Goal: Information Seeking & Learning: Learn about a topic

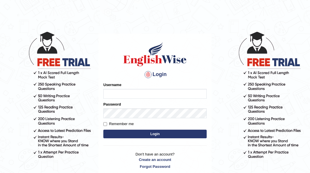
type input "Sahernuman"
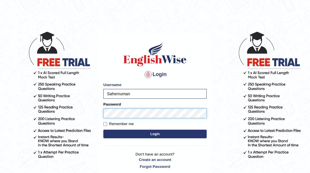
click at [103, 130] on button "Login" at bounding box center [154, 134] width 103 height 9
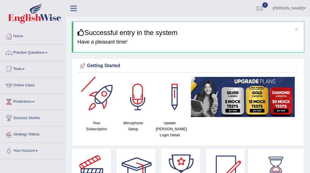
scroll to position [38, 0]
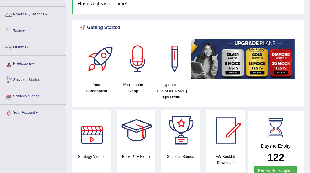
click at [26, 15] on link "Practice Questions" at bounding box center [32, 14] width 65 height 14
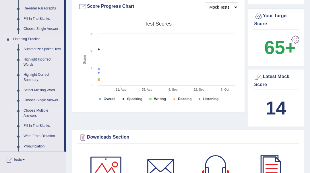
scroll to position [230, 0]
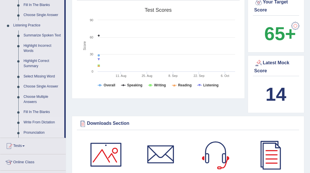
click at [36, 122] on link "Write From Dictation" at bounding box center [42, 122] width 43 height 10
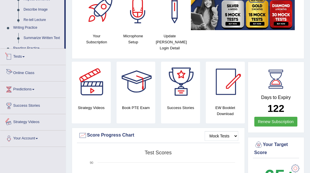
scroll to position [219, 0]
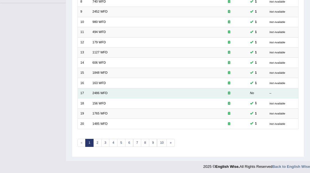
scroll to position [157, 0]
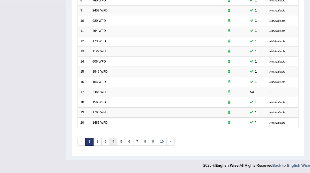
click at [115, 140] on link "4" at bounding box center [113, 142] width 8 height 8
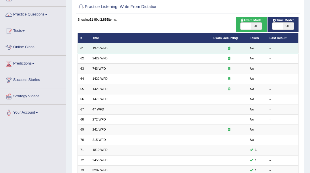
click at [250, 50] on em "No" at bounding box center [252, 48] width 4 height 3
click at [92, 49] on link "1970 WFD" at bounding box center [99, 48] width 15 height 3
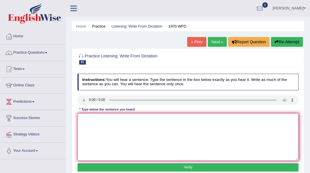
click at [90, 122] on textarea at bounding box center [188, 136] width 221 height 47
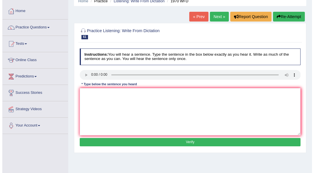
scroll to position [38, 0]
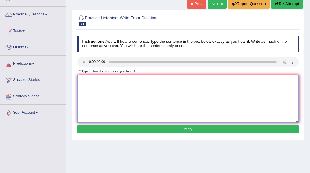
click at [116, 89] on textarea at bounding box center [188, 98] width 221 height 47
click at [82, 80] on textarea "one student reprensntive will selected from each class" at bounding box center [188, 98] width 221 height 47
click at [112, 81] on textarea "One student reprensntive will selected from each class" at bounding box center [188, 98] width 221 height 47
click at [167, 79] on textarea "One student reprensentive will selected from each class" at bounding box center [188, 98] width 221 height 47
type textarea "One student reprensentive will selected from each class."
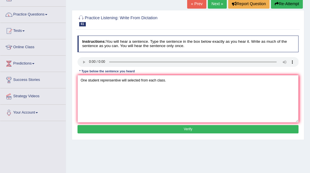
click at [169, 132] on button "Verify" at bounding box center [188, 129] width 221 height 8
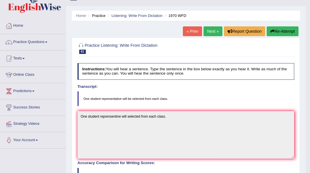
scroll to position [0, 0]
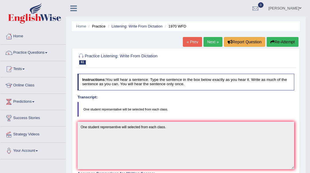
click at [207, 44] on link "Next »" at bounding box center [213, 42] width 19 height 10
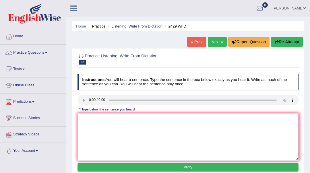
click at [122, 125] on textarea at bounding box center [188, 136] width 221 height 47
click at [88, 125] on textarea at bounding box center [188, 136] width 221 height 47
type textarea "t"
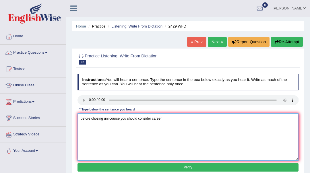
click at [82, 119] on textarea "before chosing uni course you should consider career" at bounding box center [188, 136] width 221 height 47
click at [109, 119] on textarea "Before chosing uni course you should consider career" at bounding box center [188, 136] width 221 height 47
click at [114, 119] on textarea "Before chosing univeristy course you should consider career" at bounding box center [188, 136] width 221 height 47
click at [115, 121] on textarea "Before chosing universty course you should consider career" at bounding box center [188, 136] width 221 height 47
click at [131, 120] on textarea "Before chosing university course you should consider career" at bounding box center [188, 136] width 221 height 47
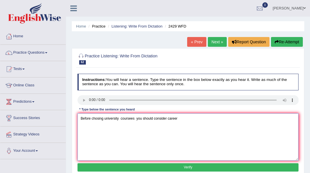
click at [179, 119] on textarea "Before chosing university coursees you should consider career" at bounding box center [188, 136] width 221 height 47
type textarea "Before chosing university coursees you should consider career."
click at [190, 169] on button "Verify" at bounding box center [188, 167] width 221 height 8
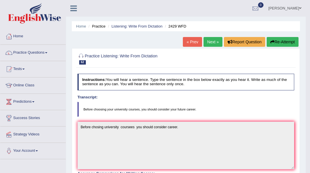
click at [207, 45] on link "Next »" at bounding box center [213, 42] width 19 height 10
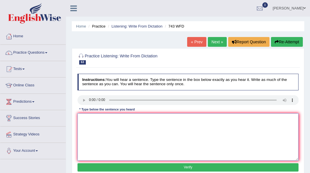
click at [115, 132] on textarea at bounding box center [188, 136] width 221 height 47
click at [99, 135] on textarea at bounding box center [188, 136] width 221 height 47
click at [82, 119] on textarea "being bilingual doexnt mean to analyze languages" at bounding box center [188, 136] width 221 height 47
click at [109, 119] on textarea "Being bilingual doexnt mean to analyze languages" at bounding box center [188, 136] width 221 height 47
click at [113, 119] on textarea "Being bilingual doesxnt mean to analyze languages" at bounding box center [188, 136] width 221 height 47
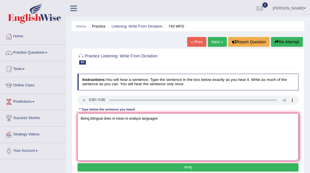
click at [114, 120] on textarea "Being bilingual does nt mean to analyze languages" at bounding box center [188, 136] width 221 height 47
click at [161, 120] on textarea "Being bilingual does not mean to analyze languages" at bounding box center [188, 136] width 221 height 47
type textarea "Being bilingual does not mean to analyze languages."
click at [159, 168] on button "Verify" at bounding box center [188, 167] width 221 height 8
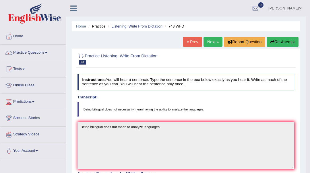
click at [210, 43] on link "Next »" at bounding box center [213, 42] width 19 height 10
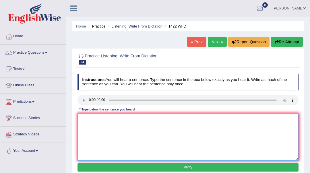
click at [95, 131] on textarea at bounding box center [188, 136] width 221 height 47
click at [85, 118] on textarea "we r looking new wsys to enage learners." at bounding box center [188, 136] width 221 height 47
click at [89, 119] on textarea "we arr looking new wsys to enage learners." at bounding box center [188, 136] width 221 height 47
click at [90, 119] on textarea "we arr looking new wsys to enage learners." at bounding box center [188, 136] width 221 height 47
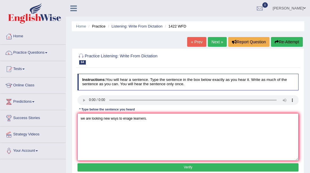
click at [115, 119] on textarea "we are looking new wsys to enage learners." at bounding box center [188, 136] width 221 height 47
click at [132, 119] on textarea "we are looking new ways to enage learners." at bounding box center [188, 136] width 221 height 47
type textarea "we are looking new ways to engage learners."
click at [193, 167] on button "Verify" at bounding box center [188, 167] width 221 height 8
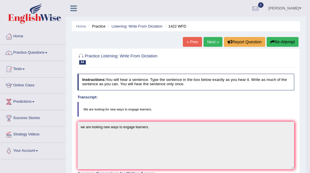
click at [205, 40] on link "Next »" at bounding box center [213, 42] width 19 height 10
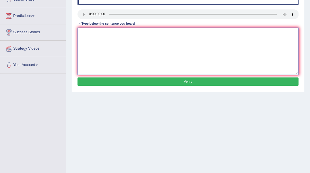
click at [93, 44] on textarea at bounding box center [188, 51] width 221 height 47
click at [124, 34] on textarea "when u attend job interwi puntulity is the key" at bounding box center [188, 51] width 221 height 47
click at [83, 33] on textarea "when u attend job interwi puntulity is the key" at bounding box center [188, 51] width 221 height 47
click at [91, 33] on textarea "When u attend job interwi puntulity is the key" at bounding box center [188, 51] width 221 height 47
click at [122, 33] on textarea "When you attend job interwi puntulity is the key" at bounding box center [188, 51] width 221 height 47
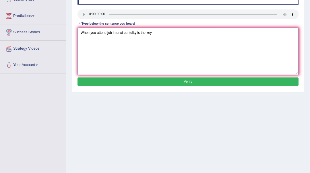
click at [123, 33] on textarea "When you attend job interwi puntulity is the key" at bounding box center [188, 51] width 221 height 47
drag, startPoint x: 140, startPoint y: 33, endPoint x: 134, endPoint y: 40, distance: 9.6
click at [134, 40] on textarea "When you attend job interview puntulity is the key" at bounding box center [188, 51] width 221 height 47
click at [134, 33] on textarea "When you attend job interview pun ctuality is the key" at bounding box center [188, 51] width 221 height 47
click at [160, 34] on textarea "When you attend job interview punctuality is the key" at bounding box center [188, 51] width 221 height 47
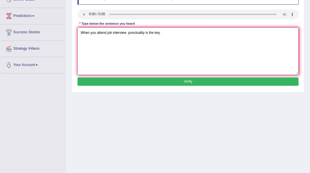
type textarea "When you attend job interview punctuality is the key."
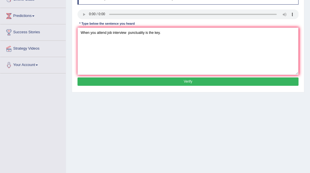
click at [171, 84] on button "Verify" at bounding box center [188, 82] width 221 height 8
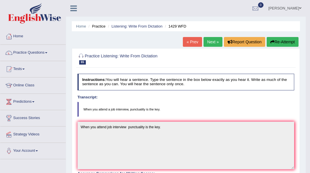
click at [215, 42] on link "Next »" at bounding box center [213, 42] width 19 height 10
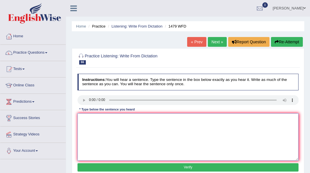
click at [88, 129] on textarea at bounding box center [188, 136] width 221 height 47
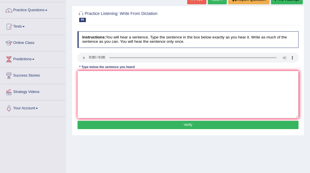
scroll to position [13, 0]
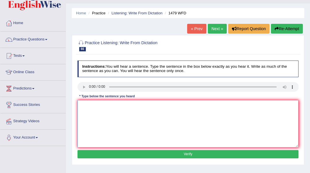
click at [115, 135] on textarea at bounding box center [188, 123] width 221 height 47
click at [111, 114] on textarea at bounding box center [188, 123] width 221 height 47
click at [155, 106] on textarea "the teacher require the student to attend cermony at the summer vaccation" at bounding box center [188, 123] width 221 height 47
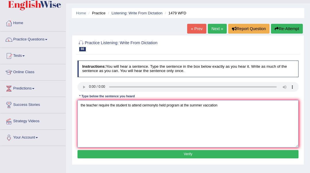
click at [158, 105] on textarea "the teacher require the student to attend cermonyto held program at the summer …" at bounding box center [188, 123] width 221 height 47
click at [155, 105] on textarea "the teacher require the student to attend cermonyto held program at the summer …" at bounding box center [188, 123] width 221 height 47
click at [81, 106] on textarea "the teacher require the student to attend cermony to held program at the summer…" at bounding box center [188, 123] width 221 height 47
click at [82, 105] on textarea "the teacher require the student to attend cermony to held program at the summer…" at bounding box center [188, 123] width 221 height 47
type textarea "The teacher require the student to attend cermony to held program at the summer…"
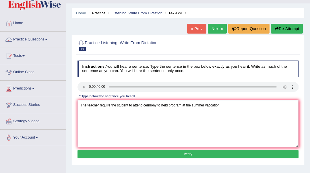
click at [125, 152] on button "Verify" at bounding box center [188, 154] width 221 height 8
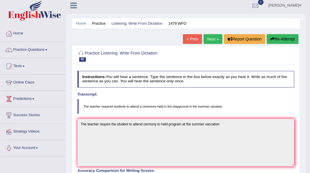
scroll to position [0, 0]
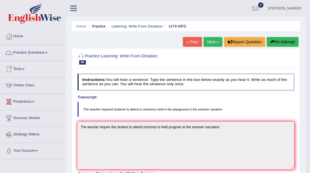
click at [209, 41] on link "Next »" at bounding box center [213, 42] width 19 height 10
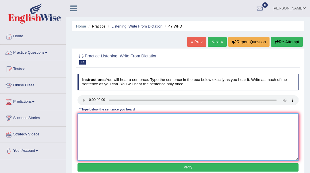
click at [81, 125] on textarea at bounding box center [188, 136] width 221 height 47
click at [109, 119] on textarea "2 drpo of soluti wetre heated in a testtube." at bounding box center [188, 136] width 221 height 47
click at [103, 118] on textarea "2 drpo of soluti were heated in a testtube." at bounding box center [188, 136] width 221 height 47
click at [103, 120] on textarea "2 drpo of soluti were heated in a testtube." at bounding box center [188, 136] width 221 height 47
click at [91, 119] on textarea "2 drpo of solution were heated in a testtube." at bounding box center [188, 136] width 221 height 47
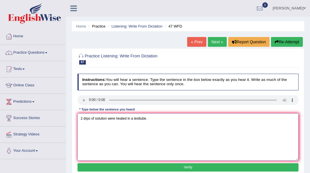
click at [83, 120] on textarea "2 drpo of solution were heated in a testtube." at bounding box center [188, 136] width 221 height 47
click at [92, 119] on textarea "Two drpo of solution were heated in a testtube." at bounding box center [188, 136] width 221 height 47
click at [98, 120] on textarea "Two dropo of solution were heated in a testtube." at bounding box center [188, 136] width 221 height 47
type textarea "Two drops of solution were heated in a testtube."
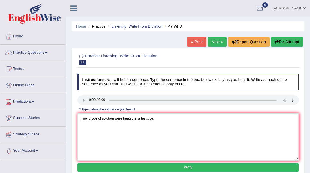
click at [163, 168] on button "Verify" at bounding box center [188, 167] width 221 height 8
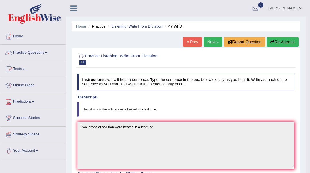
click at [212, 45] on link "Next »" at bounding box center [213, 42] width 19 height 10
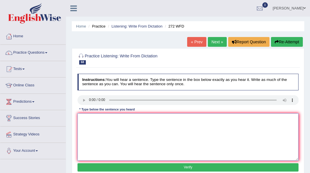
click at [114, 148] on textarea at bounding box center [188, 136] width 221 height 47
click at [82, 120] on textarea "th edeelopment has gr8 neg impt on envirment" at bounding box center [188, 136] width 221 height 47
click at [84, 119] on textarea "Th edeelopment has gr8 neg impt on envirment" at bounding box center [188, 136] width 221 height 47
click at [89, 119] on textarea "The edeelopment has gr8 neg impt on envirment" at bounding box center [188, 136] width 221 height 47
click at [92, 119] on textarea "The deelopment has gr8 neg impt on envirment" at bounding box center [188, 136] width 221 height 47
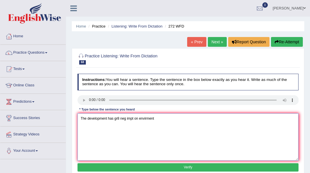
click at [120, 118] on textarea "The development has gr8 neg impt on envirment" at bounding box center [188, 136] width 221 height 47
click at [129, 119] on textarea "The development has great neg impt on envirment" at bounding box center [188, 136] width 221 height 47
click at [142, 119] on textarea "The development has great negative impt on envirment" at bounding box center [188, 136] width 221 height 47
click at [160, 119] on textarea "The development has great negative impact on envirment" at bounding box center [188, 136] width 221 height 47
click at [172, 119] on textarea "The development has great negative impact on enviroment" at bounding box center [188, 136] width 221 height 47
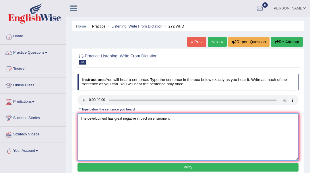
type textarea "The development has great negative impact on enviroment."
click at [184, 169] on button "Verify" at bounding box center [188, 167] width 221 height 8
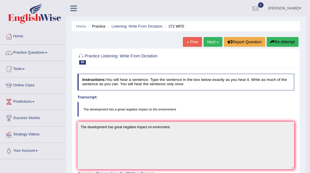
click at [212, 42] on link "Next »" at bounding box center [213, 42] width 19 height 10
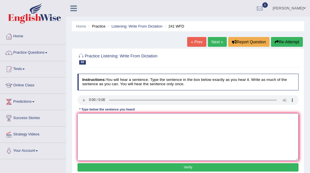
drag, startPoint x: 96, startPoint y: 134, endPoint x: 88, endPoint y: 126, distance: 11.2
click at [96, 134] on textarea at bounding box center [188, 136] width 221 height 47
click at [86, 119] on textarea "plese chek information on website for opening time." at bounding box center [188, 136] width 221 height 47
click at [82, 119] on textarea "please chek information on website for opening time." at bounding box center [188, 136] width 221 height 47
click at [97, 119] on textarea "Please chek information on website for opening time." at bounding box center [188, 136] width 221 height 47
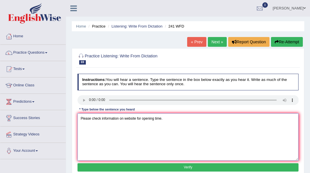
click at [101, 119] on textarea "Please check information on website for opening time." at bounding box center [188, 136] width 221 height 47
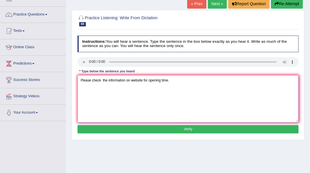
type textarea "Please check the information on website for opening time."
click at [172, 131] on button "Verify" at bounding box center [188, 129] width 221 height 8
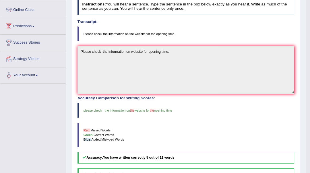
scroll to position [0, 0]
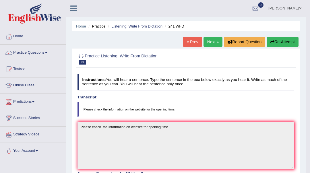
click at [206, 43] on link "Next »" at bounding box center [213, 42] width 19 height 10
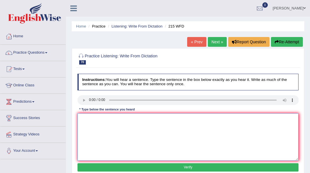
click at [87, 131] on textarea at bounding box center [188, 136] width 221 height 47
click at [85, 118] on textarea "scints are found everywhwere in socitey [DATE]" at bounding box center [188, 136] width 221 height 47
click at [93, 119] on textarea "scientisnts are found everywhwere in socitey [DATE]" at bounding box center [188, 136] width 221 height 47
drag, startPoint x: 94, startPoint y: 119, endPoint x: 82, endPoint y: 116, distance: 12.4
click at [93, 119] on textarea "scientisnts are found everywhwere in socitey [DATE]" at bounding box center [188, 136] width 221 height 47
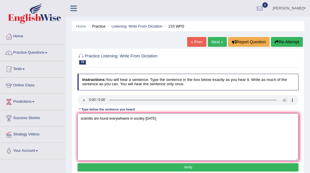
click at [157, 119] on textarea "scientits are found everywhwere in socitey [DATE]" at bounding box center [188, 136] width 221 height 47
click at [143, 119] on textarea "scientits are found everywhwere in socitey [DATE]." at bounding box center [188, 136] width 221 height 47
click at [82, 119] on textarea "scientits are found everywhwere in socitey [DATE]." at bounding box center [188, 136] width 221 height 47
type textarea "Scientits are found everywhwere in socitey today."
click at [100, 169] on button "Verify" at bounding box center [188, 167] width 221 height 8
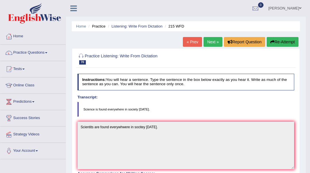
click at [211, 40] on link "Next »" at bounding box center [213, 42] width 19 height 10
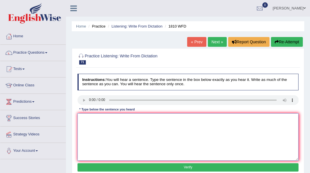
click at [96, 128] on textarea at bounding box center [188, 136] width 221 height 47
click at [150, 119] on textarea "you can barrow 8 bolks from the liabray at one time" at bounding box center [188, 136] width 221 height 47
click at [132, 119] on textarea "you can barrow 8 bolks from the liabray at a time" at bounding box center [188, 136] width 221 height 47
click at [134, 119] on textarea "you can barrow 8 bolks from the liabray at a time" at bounding box center [188, 136] width 221 height 47
click at [136, 119] on textarea "you can barrow 8 bolks from the libray at a time" at bounding box center [188, 136] width 221 height 47
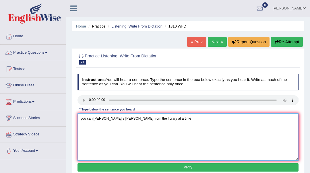
click at [113, 119] on textarea "you can barrow 8 bolks from the library at a time" at bounding box center [188, 136] width 221 height 47
click at [107, 119] on textarea "you can barrow 8 books from the library at a time" at bounding box center [188, 136] width 221 height 47
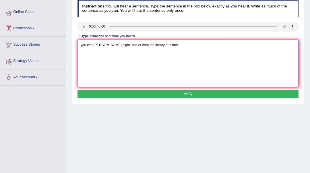
scroll to position [76, 0]
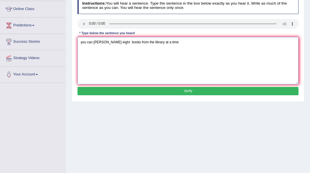
click at [82, 41] on textarea "you can barrow eight books from the library at a time" at bounding box center [188, 60] width 221 height 47
click at [165, 42] on textarea "You can barrow eight books from the library at a time" at bounding box center [188, 60] width 221 height 47
type textarea "You can barrow eight books from the library at a time."
click at [162, 91] on button "Verify" at bounding box center [188, 91] width 221 height 8
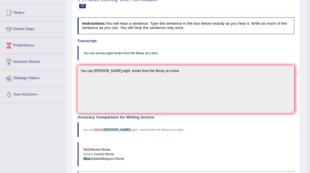
scroll to position [0, 0]
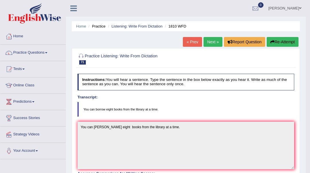
click at [206, 40] on link "Next »" at bounding box center [213, 42] width 19 height 10
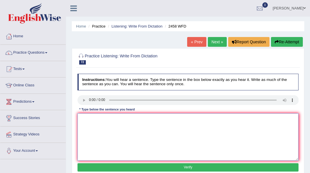
click at [86, 123] on textarea at bounding box center [188, 136] width 221 height 47
drag, startPoint x: 125, startPoint y: 118, endPoint x: 114, endPoint y: 120, distance: 11.6
click at [114, 119] on textarea "course on nutition are popular" at bounding box center [188, 136] width 221 height 47
type textarea "course on nutition are growing in populaartu"
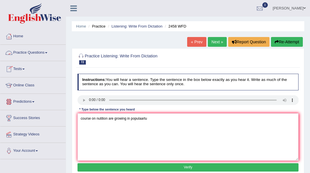
click at [48, 50] on link "Practice Questions" at bounding box center [32, 52] width 65 height 14
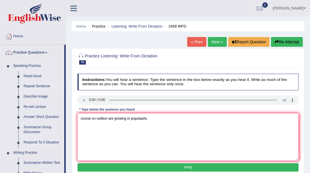
click at [47, 87] on link "Repeat Sentence" at bounding box center [42, 86] width 43 height 10
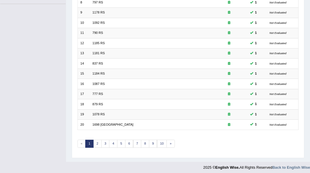
scroll to position [157, 0]
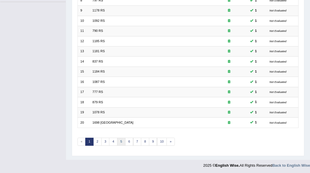
click at [121, 144] on link "5" at bounding box center [121, 142] width 8 height 8
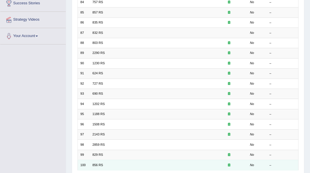
scroll to position [157, 0]
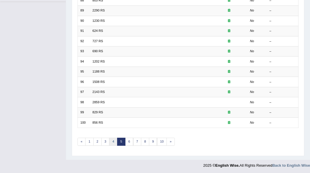
click at [111, 140] on link "4" at bounding box center [113, 142] width 8 height 8
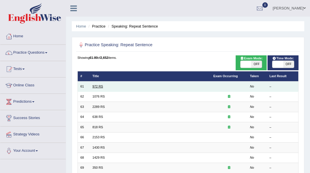
click at [101, 87] on link "972 RS" at bounding box center [97, 86] width 11 height 3
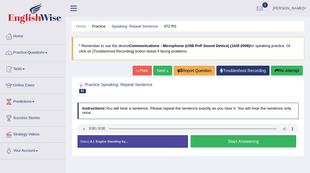
click at [219, 143] on button "Start Answering" at bounding box center [244, 141] width 106 height 12
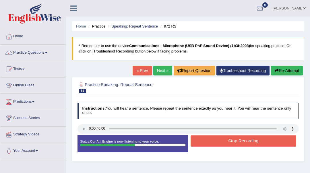
click at [219, 143] on button "Stop Recording" at bounding box center [244, 141] width 106 height 11
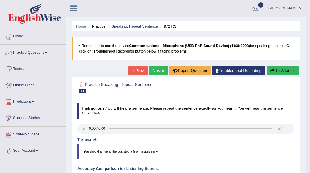
click at [152, 70] on link "Next »" at bounding box center [158, 71] width 19 height 10
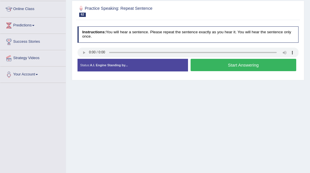
click at [250, 65] on button "Start Answering" at bounding box center [244, 65] width 106 height 12
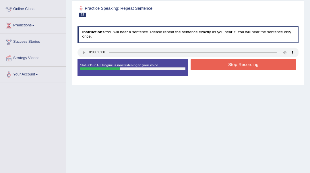
click at [250, 65] on button "Stop Recording" at bounding box center [244, 64] width 106 height 11
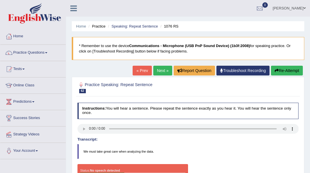
click at [277, 64] on div "Home Practice Speaking: Repeat Sentence 1076 RS * Remember to use the device Co…" at bounding box center [188, 143] width 244 height 287
click at [278, 71] on button "Re-Attempt" at bounding box center [287, 71] width 32 height 10
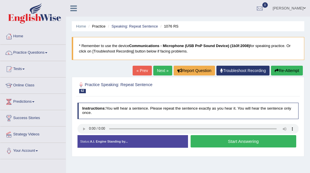
click at [218, 143] on button "Start Answering" at bounding box center [244, 141] width 106 height 12
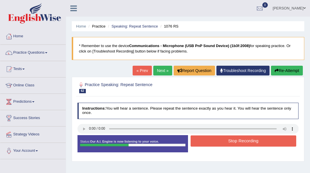
click at [218, 143] on button "Stop Recording" at bounding box center [244, 141] width 106 height 11
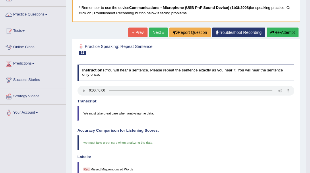
scroll to position [38, 0]
click at [154, 34] on link "Next »" at bounding box center [158, 33] width 19 height 10
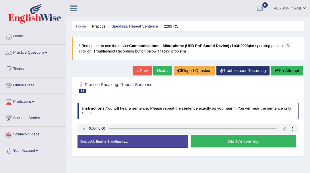
click at [222, 142] on button "Start Answering" at bounding box center [244, 141] width 106 height 12
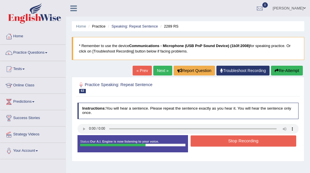
click at [222, 142] on button "Stop Recording" at bounding box center [244, 141] width 106 height 11
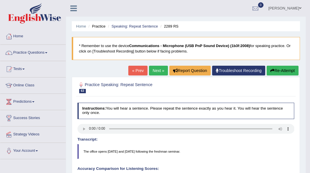
click at [155, 70] on link "Next »" at bounding box center [158, 71] width 19 height 10
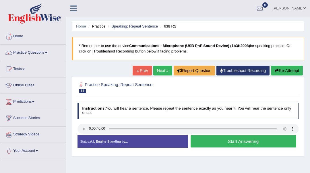
click at [220, 145] on button "Start Answering" at bounding box center [244, 141] width 106 height 12
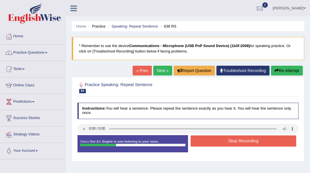
click at [220, 144] on button "Stop Recording" at bounding box center [244, 141] width 106 height 11
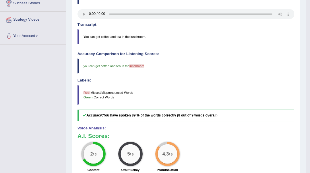
scroll to position [38, 0]
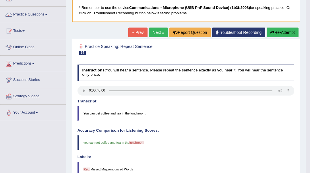
click at [155, 34] on link "Next »" at bounding box center [158, 33] width 19 height 10
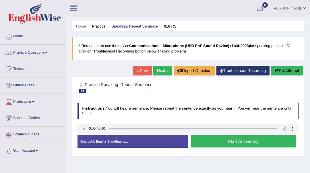
click at [249, 142] on button "Start Answering" at bounding box center [244, 141] width 106 height 12
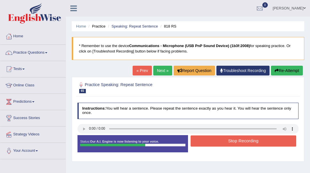
click at [249, 142] on button "Stop Recording" at bounding box center [244, 141] width 106 height 11
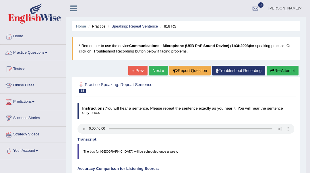
click at [155, 71] on link "Next »" at bounding box center [158, 71] width 19 height 10
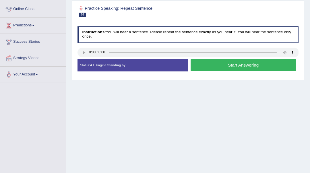
scroll to position [76, 0]
click at [245, 66] on button "Start Answering" at bounding box center [244, 65] width 106 height 12
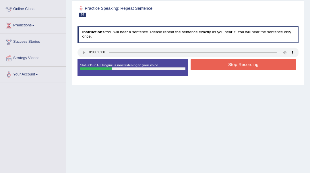
click at [245, 66] on button "Stop Recording" at bounding box center [244, 64] width 106 height 11
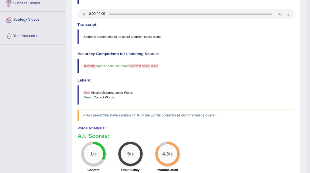
scroll to position [0, 0]
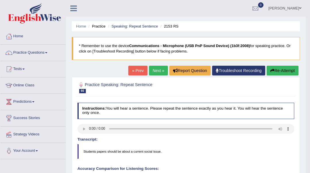
click at [161, 67] on link "Next »" at bounding box center [158, 71] width 19 height 10
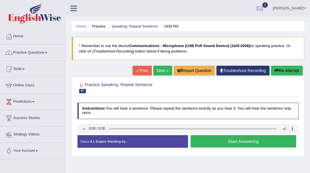
click at [236, 142] on button "Start Answering" at bounding box center [244, 141] width 106 height 12
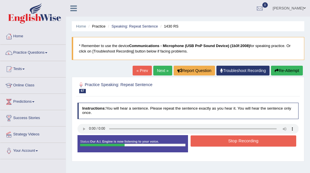
click at [236, 142] on button "Stop Recording" at bounding box center [244, 141] width 106 height 11
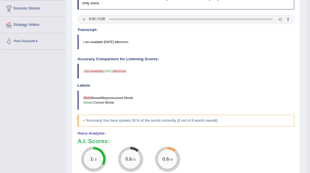
scroll to position [65, 0]
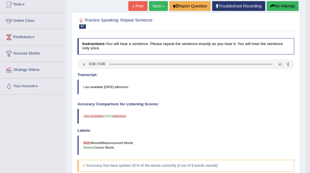
click at [292, 7] on button "Re-Attempt" at bounding box center [283, 6] width 32 height 10
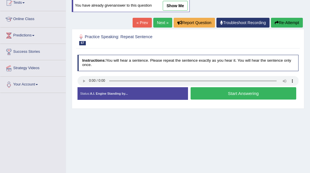
click at [225, 98] on button "Start Answering" at bounding box center [244, 93] width 106 height 12
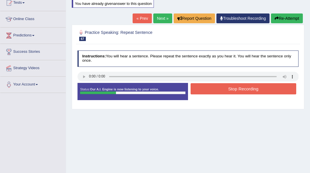
click at [224, 90] on button "Stop Recording" at bounding box center [244, 88] width 106 height 11
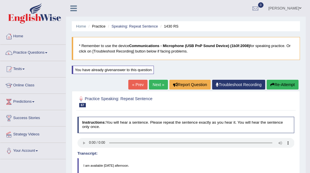
click at [151, 87] on link "Next »" at bounding box center [158, 85] width 19 height 10
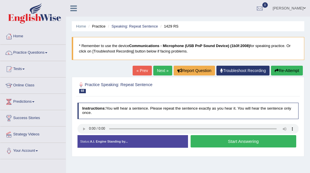
click at [202, 146] on button "Start Answering" at bounding box center [244, 141] width 106 height 12
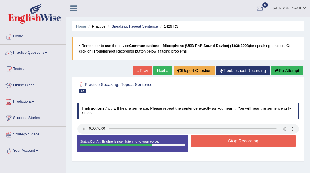
click at [202, 143] on button "Stop Recording" at bounding box center [244, 141] width 106 height 11
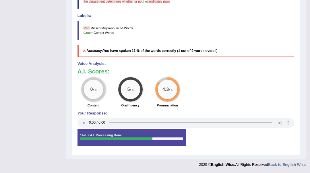
scroll to position [65, 0]
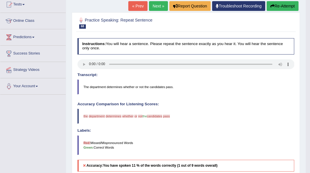
click at [277, 1] on div "Home Practice Speaking: Repeat Sentence 1429 RS * Remember to use the device Co…" at bounding box center [186, 104] width 240 height 339
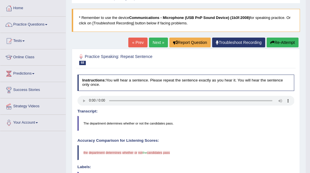
scroll to position [26, 0]
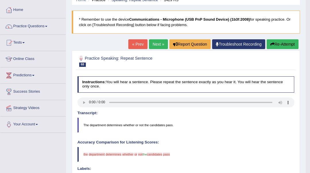
click at [198, 112] on h4 "Transcript:" at bounding box center [186, 113] width 217 height 4
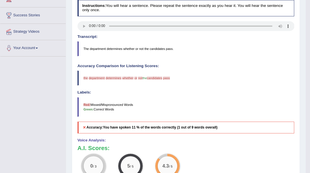
scroll to position [179, 0]
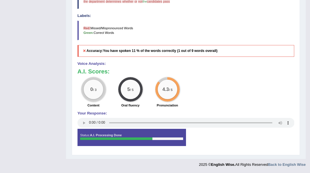
drag, startPoint x: 0, startPoint y: 184, endPoint x: 0, endPoint y: 179, distance: 4.9
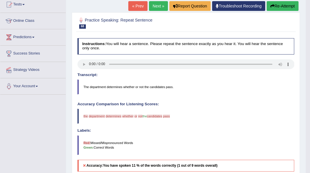
scroll to position [0, 0]
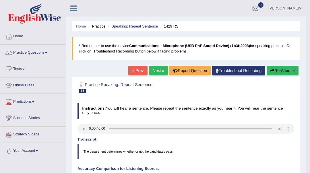
click at [153, 71] on link "Next »" at bounding box center [158, 71] width 19 height 10
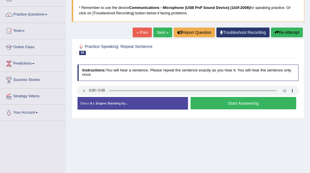
click at [245, 101] on button "Start Answering" at bounding box center [244, 103] width 106 height 12
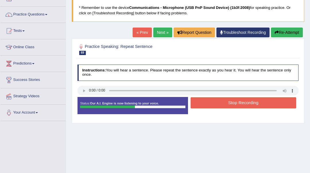
drag, startPoint x: 260, startPoint y: 143, endPoint x: 311, endPoint y: 184, distance: 66.0
drag, startPoint x: 151, startPoint y: 145, endPoint x: 81, endPoint y: 153, distance: 69.9
click at [213, 107] on button "Stop Recording" at bounding box center [244, 102] width 106 height 11
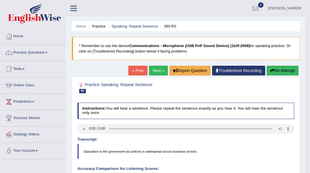
click at [152, 70] on link "Next »" at bounding box center [158, 71] width 19 height 10
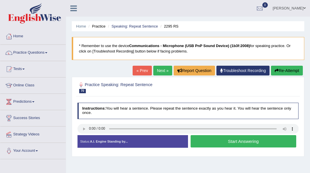
click at [238, 141] on button "Start Answering" at bounding box center [244, 141] width 106 height 12
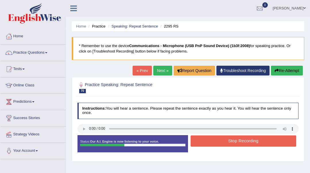
click at [240, 137] on button "Stop Recording" at bounding box center [244, 141] width 106 height 11
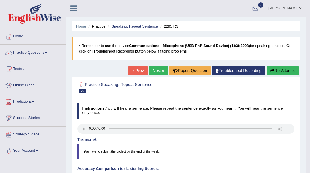
click at [151, 72] on link "Next »" at bounding box center [158, 71] width 19 height 10
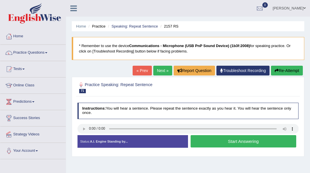
drag, startPoint x: 0, startPoint y: 83, endPoint x: 3, endPoint y: 86, distance: 3.9
click at [2, 85] on div "Home Practice Questions Speaking Practice Read Aloud Repeat Sentence Describe I…" at bounding box center [33, 93] width 74 height 131
click at [216, 144] on button "Start Answering" at bounding box center [244, 141] width 106 height 12
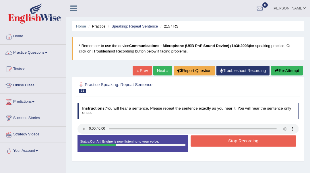
click at [216, 144] on button "Stop Recording" at bounding box center [244, 141] width 106 height 11
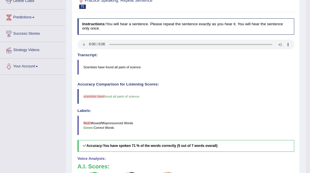
scroll to position [65, 0]
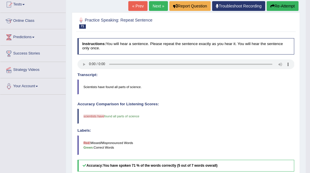
click at [161, 3] on link "Next »" at bounding box center [158, 6] width 19 height 10
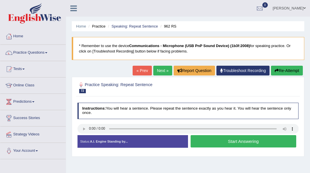
click at [205, 146] on button "Start Answering" at bounding box center [244, 141] width 106 height 12
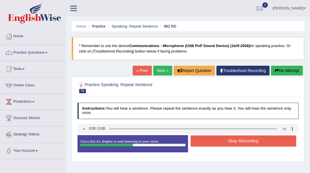
click at [206, 143] on button "Stop Recording" at bounding box center [244, 141] width 106 height 11
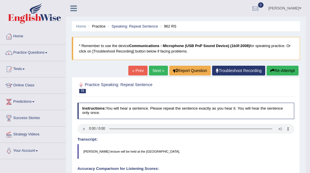
click at [156, 68] on link "Next »" at bounding box center [158, 71] width 19 height 10
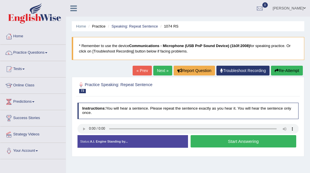
click at [212, 143] on button "Start Answering" at bounding box center [244, 141] width 106 height 12
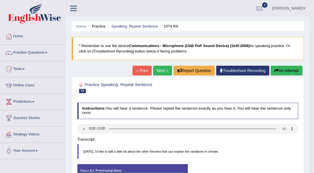
click at [212, 143] on div "Instructions: You will hear a sentence. Please repeat the sentence exactly as y…" at bounding box center [188, 144] width 224 height 88
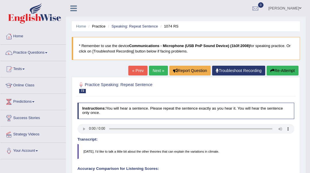
click at [152, 71] on link "Next »" at bounding box center [158, 71] width 19 height 10
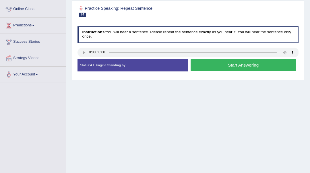
click at [266, 70] on button "Start Answering" at bounding box center [244, 65] width 106 height 12
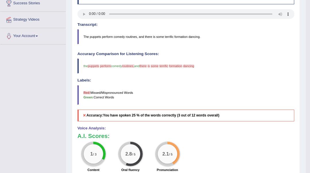
scroll to position [38, 0]
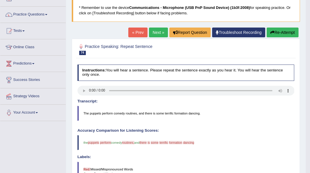
click at [151, 36] on link "Next »" at bounding box center [158, 33] width 19 height 10
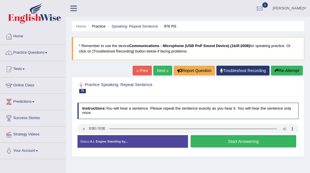
click at [220, 140] on button "Start Answering" at bounding box center [244, 141] width 106 height 12
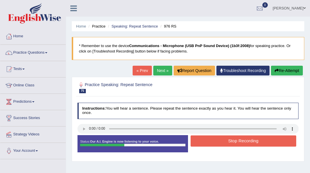
click at [225, 140] on button "Stop Recording" at bounding box center [244, 141] width 106 height 11
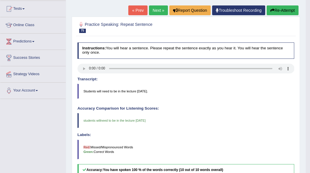
scroll to position [26, 0]
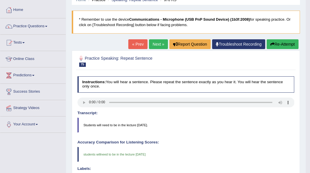
click at [151, 44] on link "Next »" at bounding box center [158, 44] width 19 height 10
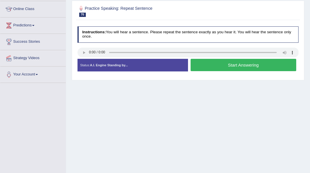
click at [201, 63] on button "Start Answering" at bounding box center [244, 65] width 106 height 12
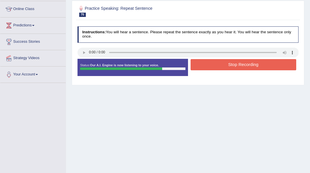
click at [201, 64] on button "Stop Recording" at bounding box center [244, 64] width 106 height 11
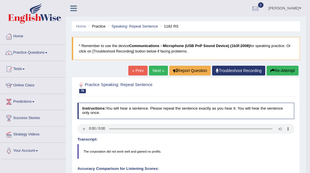
click at [149, 70] on link "Next »" at bounding box center [158, 71] width 19 height 10
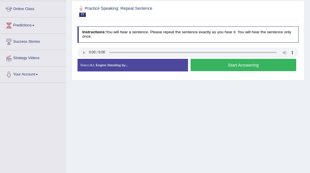
click at [227, 70] on button "Start Answering" at bounding box center [244, 65] width 106 height 12
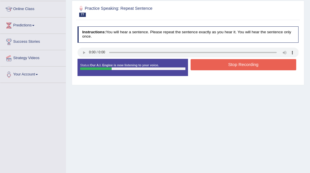
click at [227, 70] on button "Stop Recording" at bounding box center [244, 64] width 106 height 11
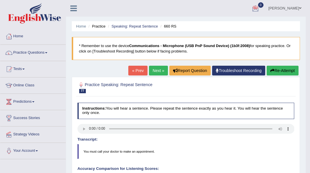
click at [280, 68] on button "Re-Attempt" at bounding box center [283, 71] width 32 height 10
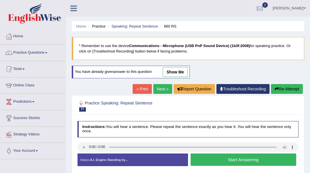
click at [223, 161] on button "Start Answering" at bounding box center [244, 160] width 106 height 12
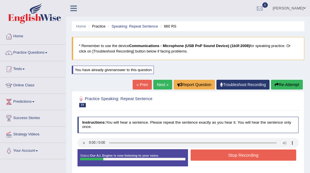
click at [225, 155] on button "Stop Recording" at bounding box center [244, 155] width 106 height 11
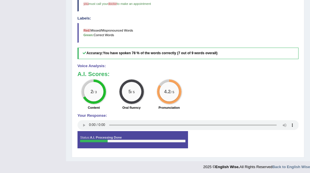
scroll to position [38, 0]
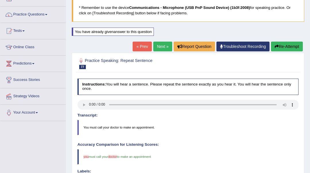
click at [163, 44] on link "Next »" at bounding box center [162, 47] width 19 height 10
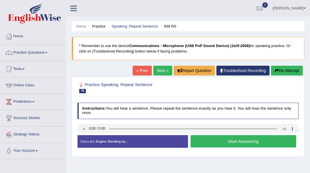
drag, startPoint x: 0, startPoint y: 184, endPoint x: 149, endPoint y: 118, distance: 163.1
click at [149, 118] on h4 "Instructions: You will hear a sentence. Please repeat the sentence exactly as y…" at bounding box center [188, 111] width 221 height 16
click at [223, 141] on button "Start Answering" at bounding box center [244, 141] width 106 height 12
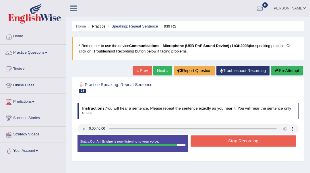
click at [223, 139] on button "Stop Recording" at bounding box center [244, 141] width 106 height 11
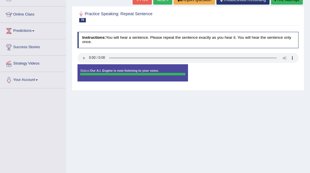
scroll to position [52, 0]
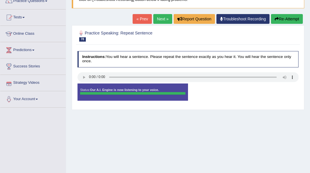
drag, startPoint x: 73, startPoint y: 81, endPoint x: 58, endPoint y: 86, distance: 15.5
click at [62, 85] on div "Toggle navigation Home Practice Questions Speaking Practice Read Aloud Repeat S…" at bounding box center [155, 97] width 310 height 299
click at [160, 18] on link "Next »" at bounding box center [162, 19] width 19 height 10
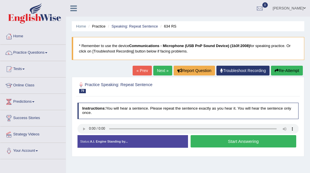
click at [235, 142] on button "Start Answering" at bounding box center [244, 141] width 106 height 12
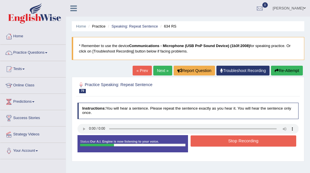
click at [234, 144] on button "Stop Recording" at bounding box center [244, 141] width 106 height 11
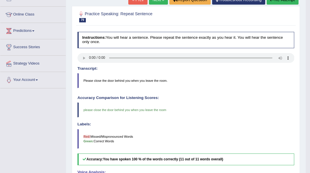
scroll to position [65, 0]
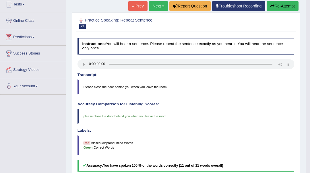
click at [161, 3] on link "Next »" at bounding box center [158, 6] width 19 height 10
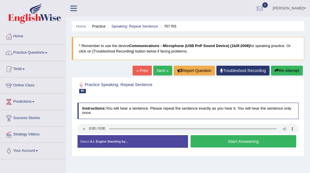
click at [254, 140] on button "Start Answering" at bounding box center [244, 141] width 106 height 12
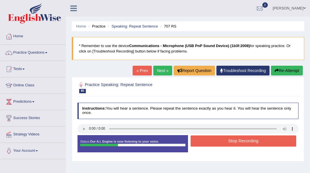
drag, startPoint x: 245, startPoint y: 153, endPoint x: 0, endPoint y: 184, distance: 246.6
drag, startPoint x: 0, startPoint y: 184, endPoint x: 222, endPoint y: 139, distance: 226.5
click at [222, 139] on button "Stop Recording" at bounding box center [244, 141] width 106 height 11
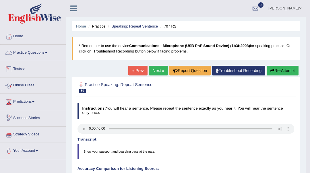
click at [37, 52] on link "Practice Questions" at bounding box center [32, 52] width 65 height 14
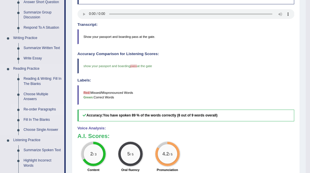
scroll to position [76, 0]
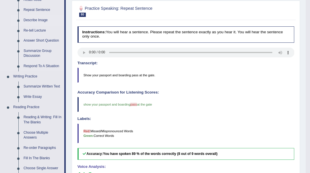
click at [38, 18] on link "Describe Image" at bounding box center [42, 20] width 43 height 10
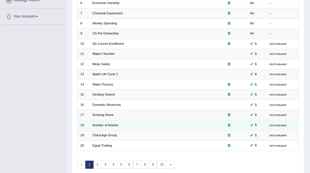
scroll to position [157, 0]
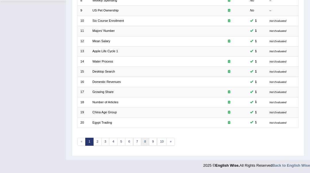
click at [141, 142] on link "8" at bounding box center [145, 142] width 8 height 8
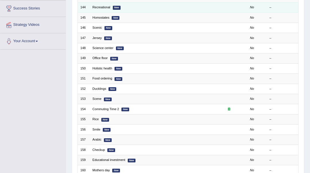
scroll to position [153, 0]
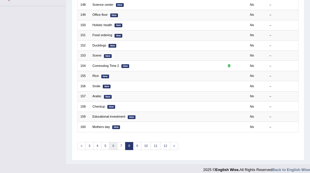
click at [112, 143] on link "6" at bounding box center [113, 146] width 8 height 8
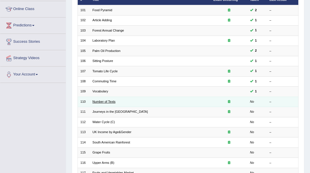
click at [105, 100] on link "Number of Texts" at bounding box center [103, 101] width 23 height 3
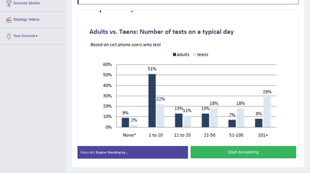
click at [233, 149] on button "Start Answering" at bounding box center [244, 152] width 106 height 12
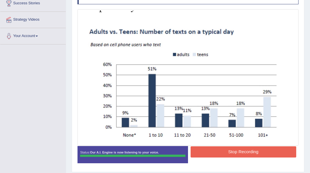
click at [243, 152] on button "Stop Recording" at bounding box center [244, 151] width 106 height 11
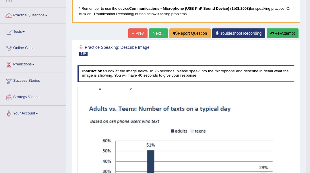
scroll to position [37, 0]
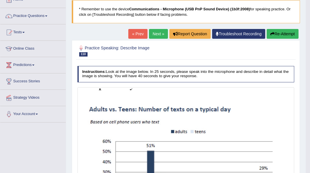
click at [154, 37] on link "Next »" at bounding box center [158, 34] width 19 height 10
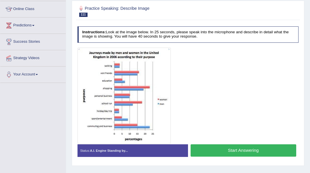
scroll to position [76, 0]
click at [265, 150] on button "Start Answering" at bounding box center [244, 150] width 106 height 12
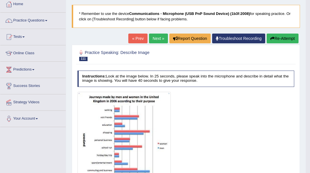
scroll to position [38, 0]
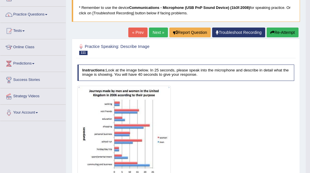
click at [279, 31] on button "Re-Attempt" at bounding box center [283, 33] width 32 height 10
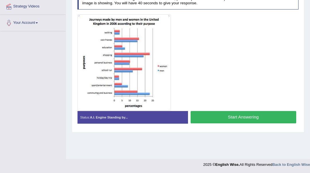
click at [222, 116] on button "Start Answering" at bounding box center [244, 117] width 106 height 12
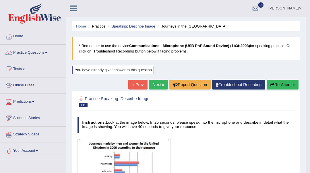
click at [151, 82] on link "Next »" at bounding box center [158, 85] width 19 height 10
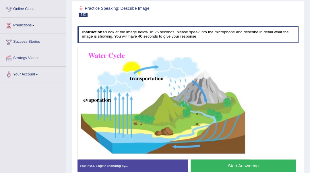
scroll to position [115, 0]
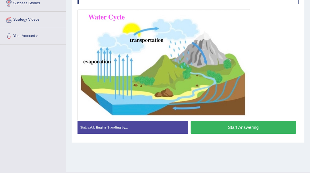
click at [237, 128] on button "Start Answering" at bounding box center [244, 127] width 106 height 12
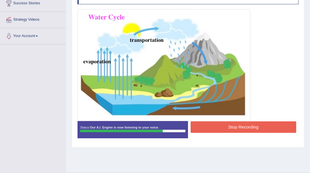
click at [210, 127] on button "Stop Recording" at bounding box center [244, 126] width 106 height 11
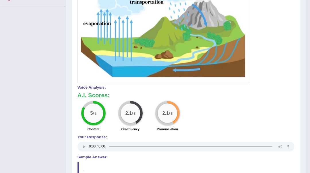
scroll to position [38, 0]
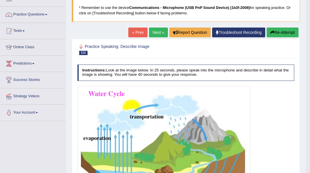
click at [161, 33] on link "Next »" at bounding box center [158, 33] width 19 height 10
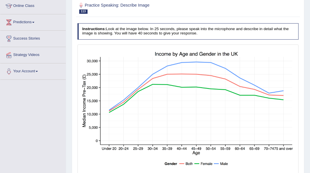
scroll to position [118, 0]
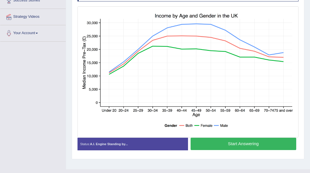
click at [221, 146] on button "Start Answering" at bounding box center [244, 144] width 106 height 12
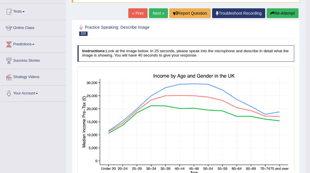
scroll to position [41, 0]
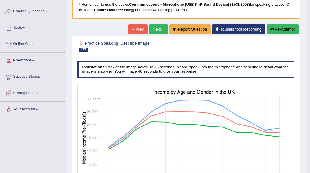
click at [281, 30] on button "Re-Attempt" at bounding box center [283, 29] width 32 height 10
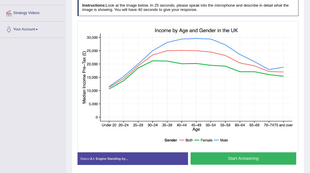
scroll to position [127, 0]
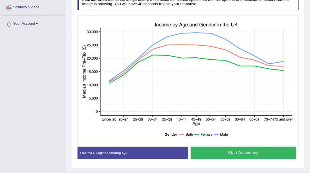
click at [228, 156] on button "Start Answering" at bounding box center [244, 153] width 106 height 12
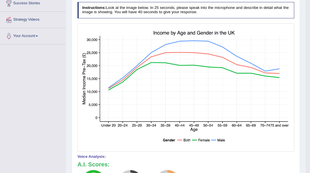
scroll to position [0, 0]
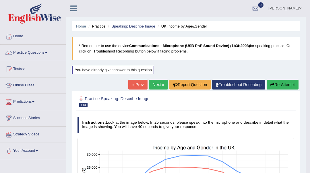
click at [154, 89] on link "Next »" at bounding box center [158, 85] width 19 height 10
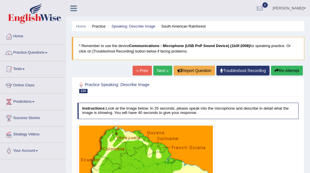
click at [143, 70] on link "« Prev" at bounding box center [142, 71] width 19 height 10
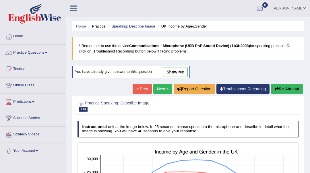
click at [127, 103] on h2 "Practice Speaking: Describe Image 113 UK Income by Age&Gender" at bounding box center [146, 106] width 137 height 12
click at [184, 65] on div "Home Practice Speaking: Describe Image UK Income by Age&Gender * Remember to us…" at bounding box center [188, 149] width 244 height 299
click at [180, 75] on link "show me" at bounding box center [175, 72] width 25 height 10
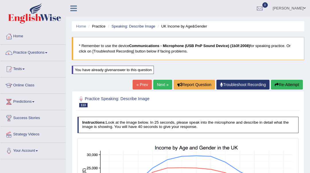
click at [156, 83] on link "Next »" at bounding box center [162, 85] width 19 height 10
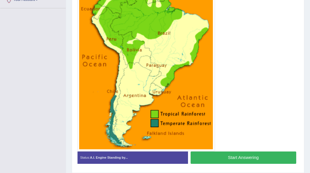
scroll to position [153, 0]
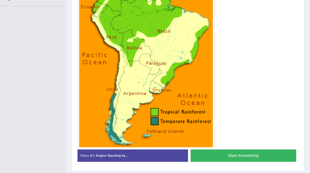
click at [211, 158] on button "Start Answering" at bounding box center [244, 156] width 106 height 12
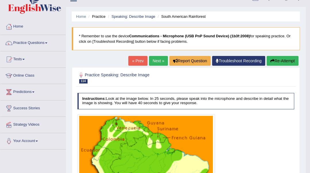
scroll to position [0, 0]
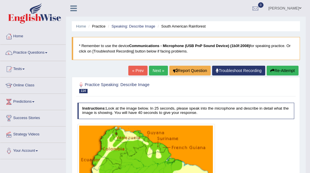
click at [156, 68] on link "Next »" at bounding box center [158, 71] width 19 height 10
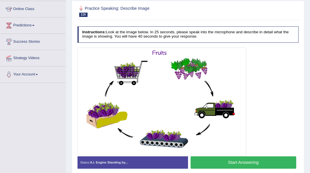
click at [214, 162] on button "Start Answering" at bounding box center [244, 162] width 106 height 12
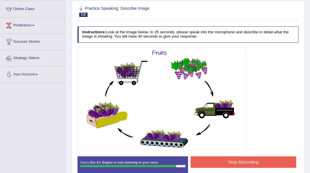
click at [224, 161] on button "Stop Recording" at bounding box center [244, 161] width 106 height 11
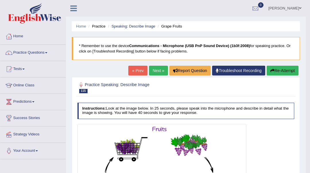
click at [152, 69] on link "Next »" at bounding box center [158, 71] width 19 height 10
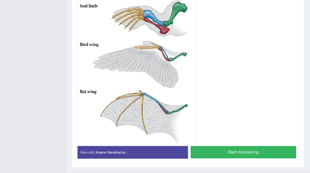
scroll to position [186, 0]
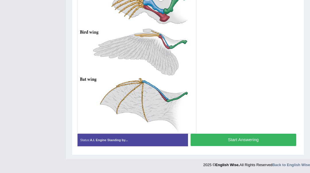
click at [230, 140] on button "Start Answering" at bounding box center [244, 140] width 106 height 12
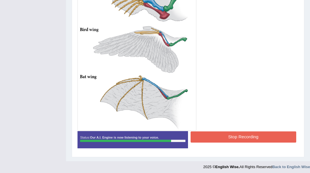
scroll to position [191, 0]
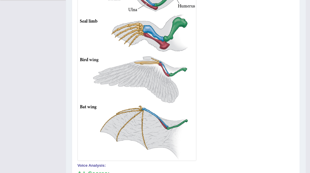
scroll to position [22, 0]
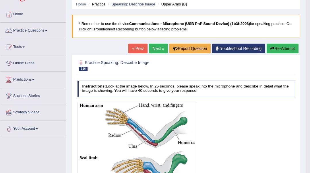
drag, startPoint x: 5, startPoint y: 151, endPoint x: 11, endPoint y: 174, distance: 24.0
click at [11, 151] on html "Toggle navigation Home Practice Questions Speaking Practice Read Aloud Repeat S…" at bounding box center [155, 64] width 310 height 173
click at [162, 47] on link "Next »" at bounding box center [158, 49] width 19 height 10
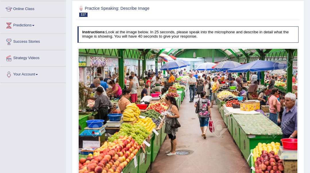
scroll to position [115, 0]
